Goal: Task Accomplishment & Management: Manage account settings

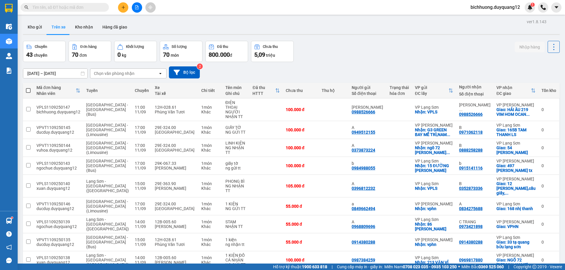
click at [122, 9] on icon "plus" at bounding box center [123, 7] width 4 height 4
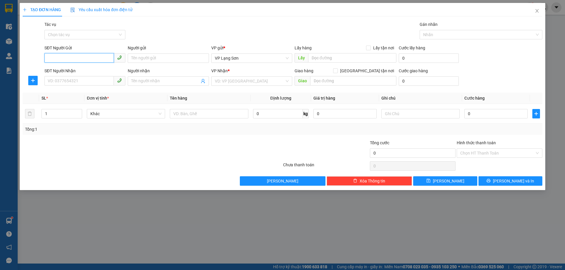
click at [79, 61] on input "SĐT Người Gửi" at bounding box center [78, 57] width 69 height 9
click at [79, 59] on input "SĐT Người Gửi" at bounding box center [78, 57] width 69 height 9
type input "0974562341"
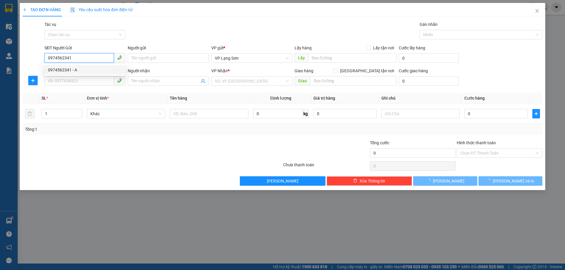
click at [67, 71] on div "0974562341 - A" at bounding box center [85, 70] width 74 height 6
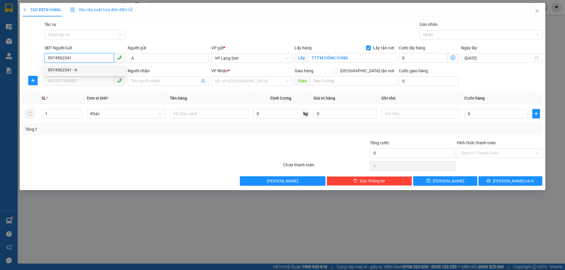
type input "A"
checkbox input "true"
type input "TTTM ĐỒNG ĐĂNG"
type input "0974562341"
click at [84, 81] on input "SĐT Người Nhận" at bounding box center [78, 80] width 69 height 9
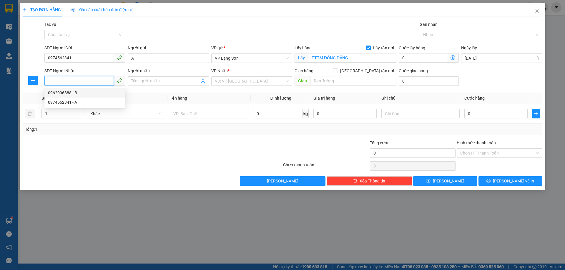
drag, startPoint x: 63, startPoint y: 93, endPoint x: 66, endPoint y: 95, distance: 4.3
click at [63, 94] on div "0962096888 - B" at bounding box center [85, 93] width 74 height 6
type input "0962096888"
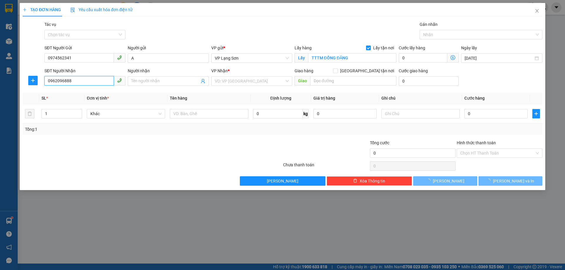
type input "B"
checkbox input "true"
type input "HẢI ÂU 9 [GEOGRAPHIC_DATA] ĐA TỐN,[GEOGRAPHIC_DATA],[GEOGRAPHIC_DATA]"
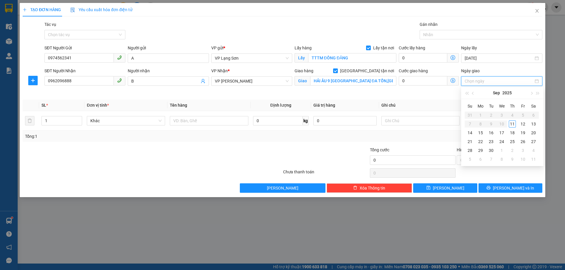
click at [486, 80] on input "Ngày giao" at bounding box center [498, 81] width 69 height 6
type input "[DATE]"
click at [523, 125] on div "12" at bounding box center [522, 124] width 7 height 7
click at [496, 57] on input "[DATE]" at bounding box center [498, 58] width 69 height 6
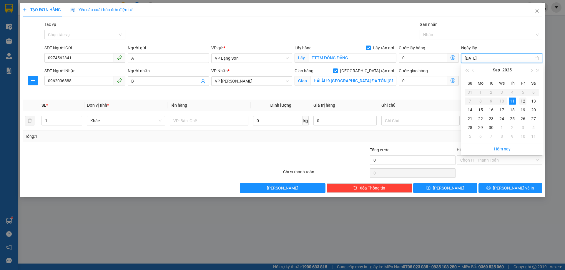
type input "[DATE]"
click at [523, 100] on div "12" at bounding box center [522, 101] width 7 height 7
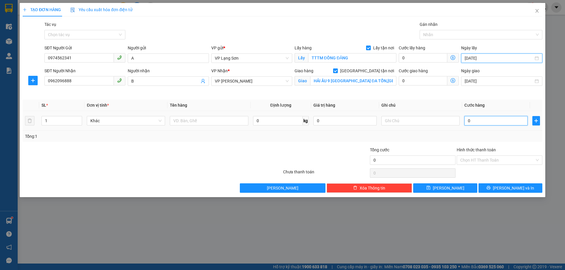
click at [489, 124] on input "0" at bounding box center [495, 120] width 63 height 9
click at [484, 123] on input "0" at bounding box center [495, 120] width 63 height 9
type input "30"
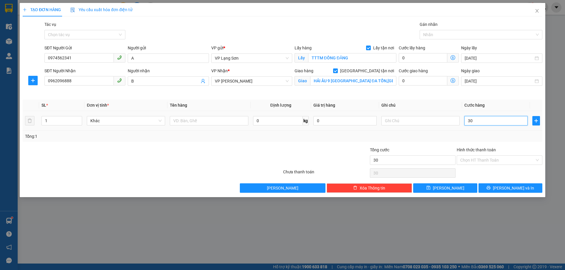
type input "350"
type input "3.500"
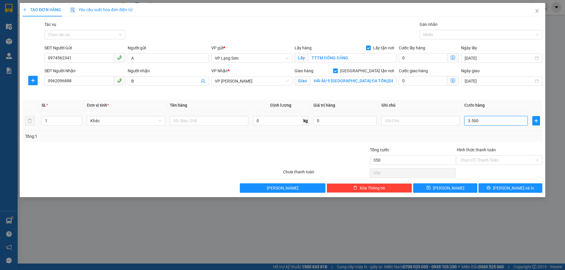
type input "3.500"
type input "35.000"
type input "350.000"
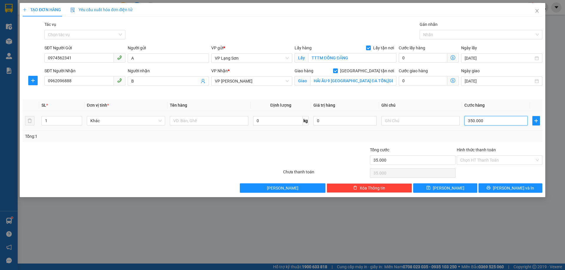
type input "350.000"
click at [399, 120] on input "text" at bounding box center [420, 120] width 78 height 9
type input "NGƯỜI NHẬN TT"
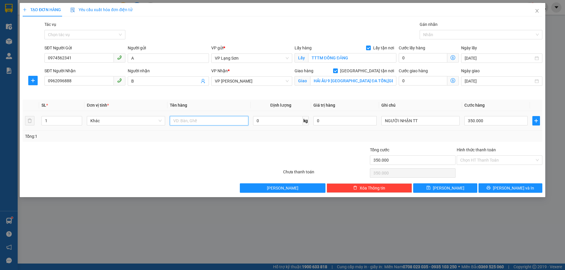
click at [186, 123] on input "text" at bounding box center [209, 120] width 78 height 9
type input "5 KIỆN HÀNG"
click at [446, 190] on span "[PERSON_NAME]" at bounding box center [448, 188] width 31 height 6
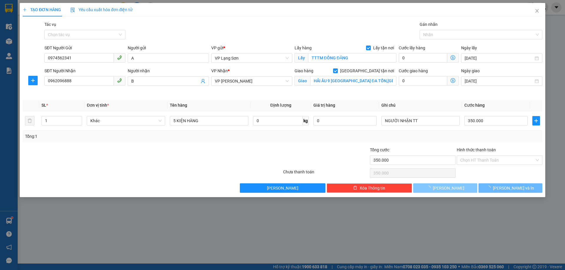
checkbox input "false"
type input "0"
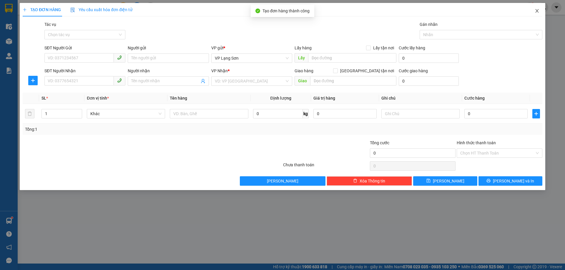
click at [536, 11] on icon "close" at bounding box center [536, 11] width 3 height 4
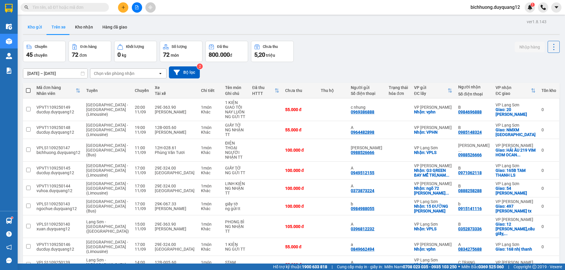
click at [33, 27] on button "Kho gửi" at bounding box center [35, 27] width 24 height 14
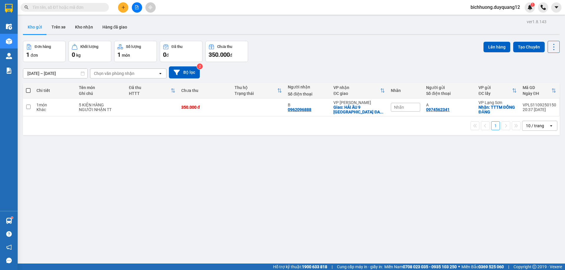
click at [74, 4] on span at bounding box center [65, 7] width 88 height 9
click at [69, 11] on span at bounding box center [65, 7] width 88 height 9
click at [69, 9] on input "text" at bounding box center [66, 7] width 69 height 6
paste input "0946068854"
type input "0946068854"
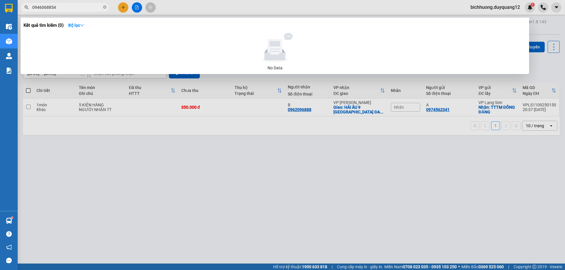
drag, startPoint x: 62, startPoint y: 10, endPoint x: 29, endPoint y: 4, distance: 34.4
click at [29, 4] on span "0946068854" at bounding box center [65, 7] width 88 height 9
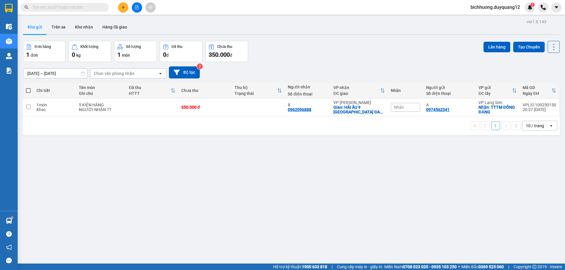
click at [72, 9] on input "text" at bounding box center [66, 7] width 69 height 6
paste input "0946068854"
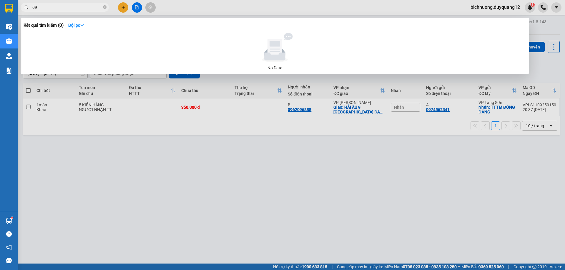
type input "0"
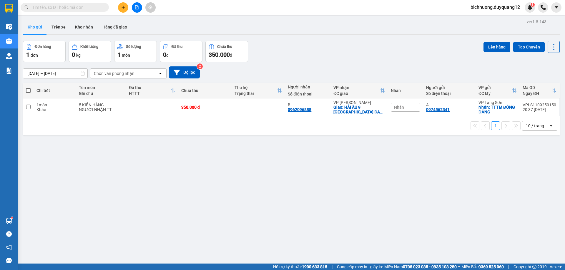
click at [84, 6] on input "text" at bounding box center [66, 7] width 69 height 6
paste input "0988526666"
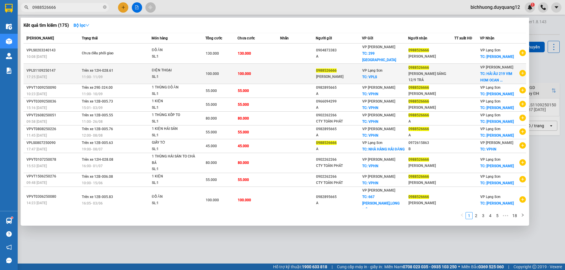
type input "0988526666"
click at [436, 72] on div "[PERSON_NAME] SÁNG 12/9 TRẢ" at bounding box center [431, 77] width 46 height 12
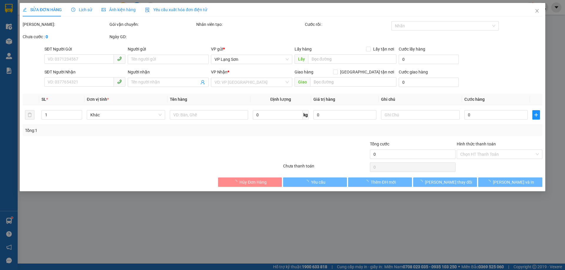
type input "0988526666"
type input "[PERSON_NAME]"
checkbox input "true"
type input "VPLS"
type input "0988526666"
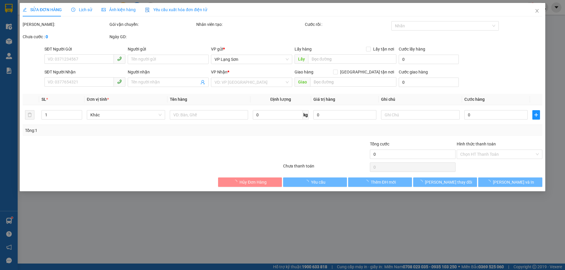
type input "[PERSON_NAME] SÁNG 12/9 TRẢ"
checkbox input "true"
type input "HẢI ÂU 219 VIM HOM OCAN PAK 1"
type input "100.000"
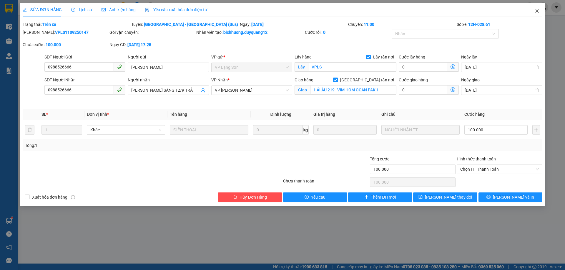
click at [536, 12] on icon "close" at bounding box center [536, 11] width 5 height 5
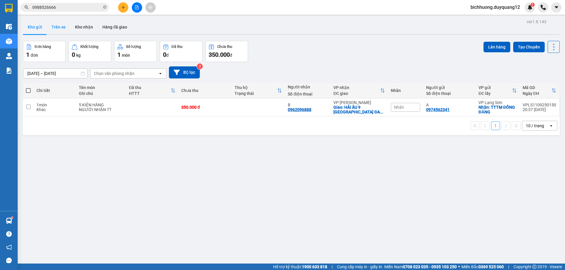
click at [53, 26] on button "Trên xe" at bounding box center [59, 27] width 24 height 14
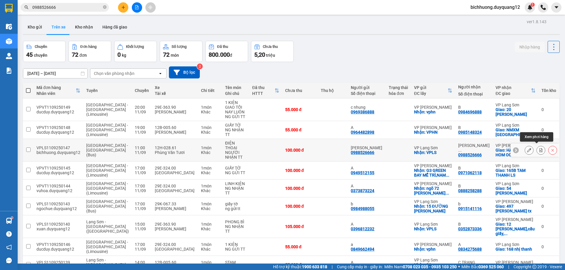
click at [536, 150] on button at bounding box center [540, 150] width 8 height 10
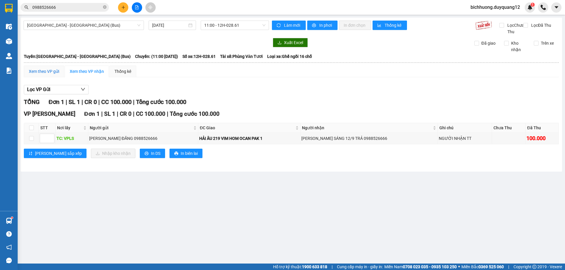
click at [51, 75] on div "Xem theo VP gửi" at bounding box center [44, 71] width 30 height 6
click at [83, 92] on icon "down" at bounding box center [83, 89] width 5 height 5
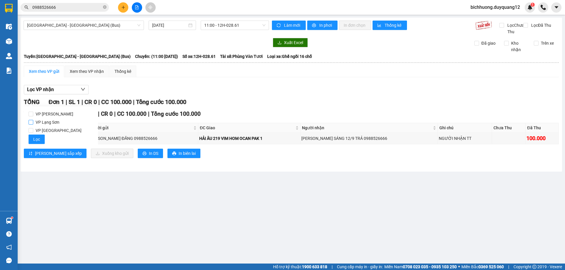
click at [31, 123] on input "VP Lạng Sơn" at bounding box center [31, 122] width 5 height 5
checkbox input "true"
click at [83, 92] on icon "down" at bounding box center [83, 89] width 5 height 5
click at [84, 92] on icon "down" at bounding box center [83, 89] width 5 height 5
click at [104, 95] on div "Lọc VP nhận" at bounding box center [291, 90] width 535 height 10
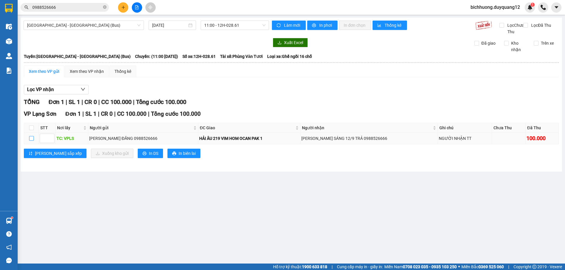
click at [31, 141] on input "checkbox" at bounding box center [31, 138] width 5 height 5
checkbox input "true"
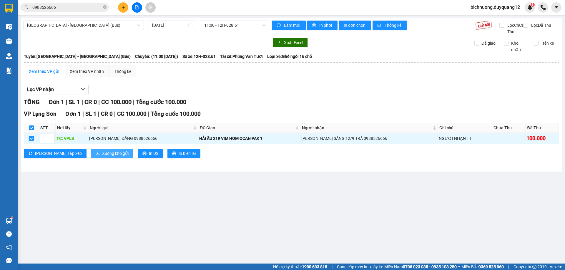
click at [102, 157] on span "Xuống kho gửi" at bounding box center [115, 153] width 26 height 6
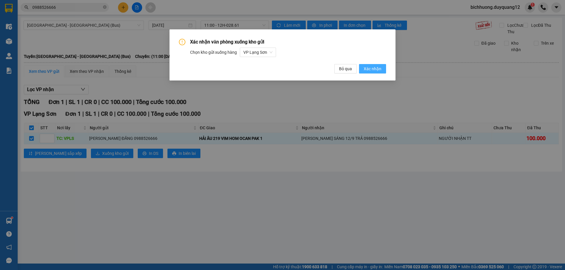
click at [376, 69] on span "Xác nhận" at bounding box center [373, 69] width 18 height 6
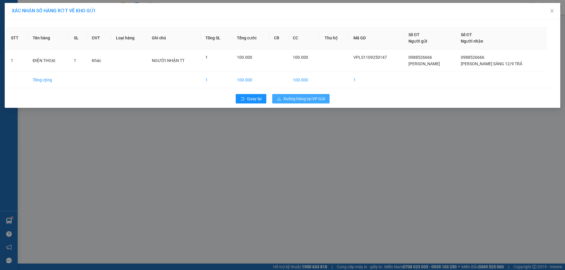
click at [305, 101] on span "Xuống hàng tại VP Gửi" at bounding box center [303, 99] width 41 height 6
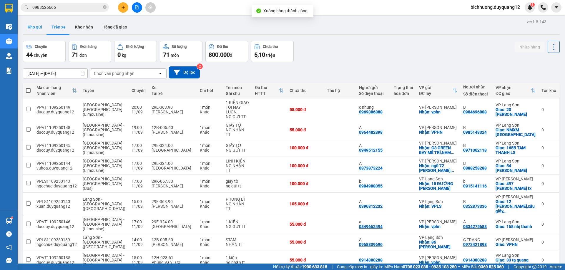
click at [34, 27] on button "Kho gửi" at bounding box center [35, 27] width 24 height 14
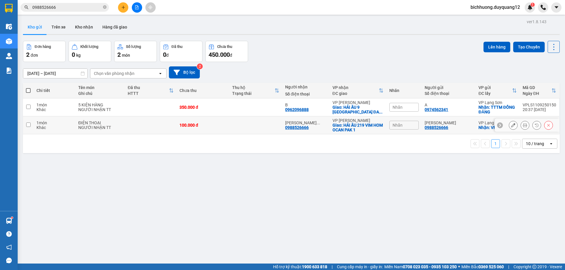
drag, startPoint x: 29, startPoint y: 125, endPoint x: 52, endPoint y: 124, distance: 22.7
click at [29, 125] on input "checkbox" at bounding box center [28, 125] width 4 height 4
checkbox input "true"
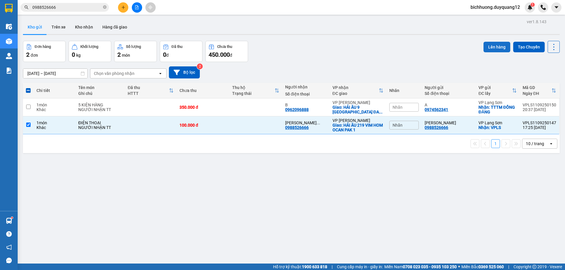
click at [502, 46] on button "Lên hàng" at bounding box center [496, 47] width 27 height 11
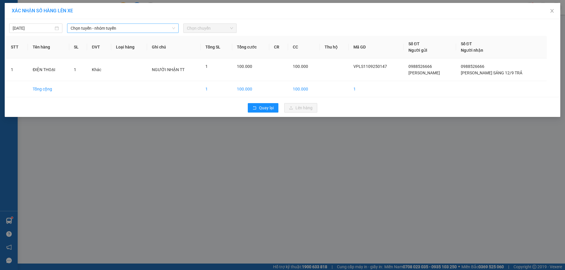
click at [140, 30] on span "Chọn tuyến - nhóm tuyến" at bounding box center [123, 28] width 104 height 9
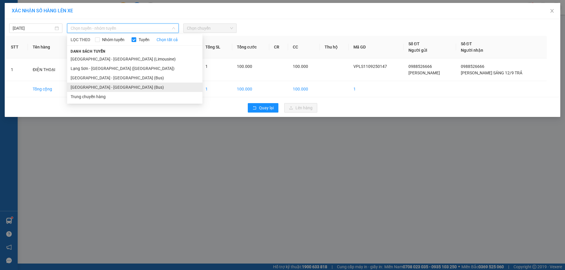
click at [99, 90] on li "[GEOGRAPHIC_DATA] - [GEOGRAPHIC_DATA] (Bus)" at bounding box center [134, 87] width 135 height 9
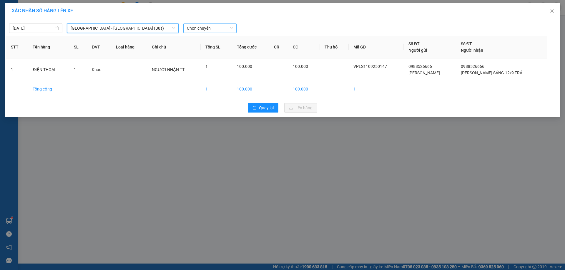
click at [232, 30] on span "Chọn chuyến" at bounding box center [210, 28] width 46 height 9
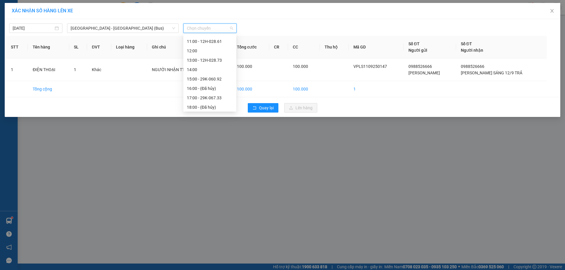
scroll to position [85, 0]
click at [203, 106] on div "19:00 - 12H-028.61" at bounding box center [210, 106] width 46 height 6
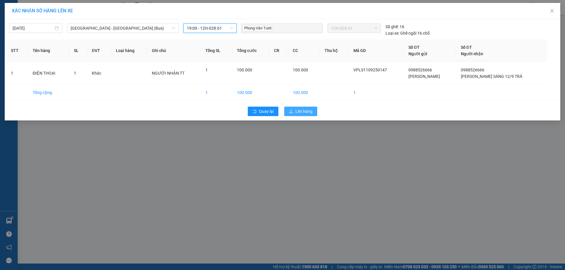
click at [298, 111] on span "Lên hàng" at bounding box center [303, 111] width 17 height 6
